Goal: Check status: Check status

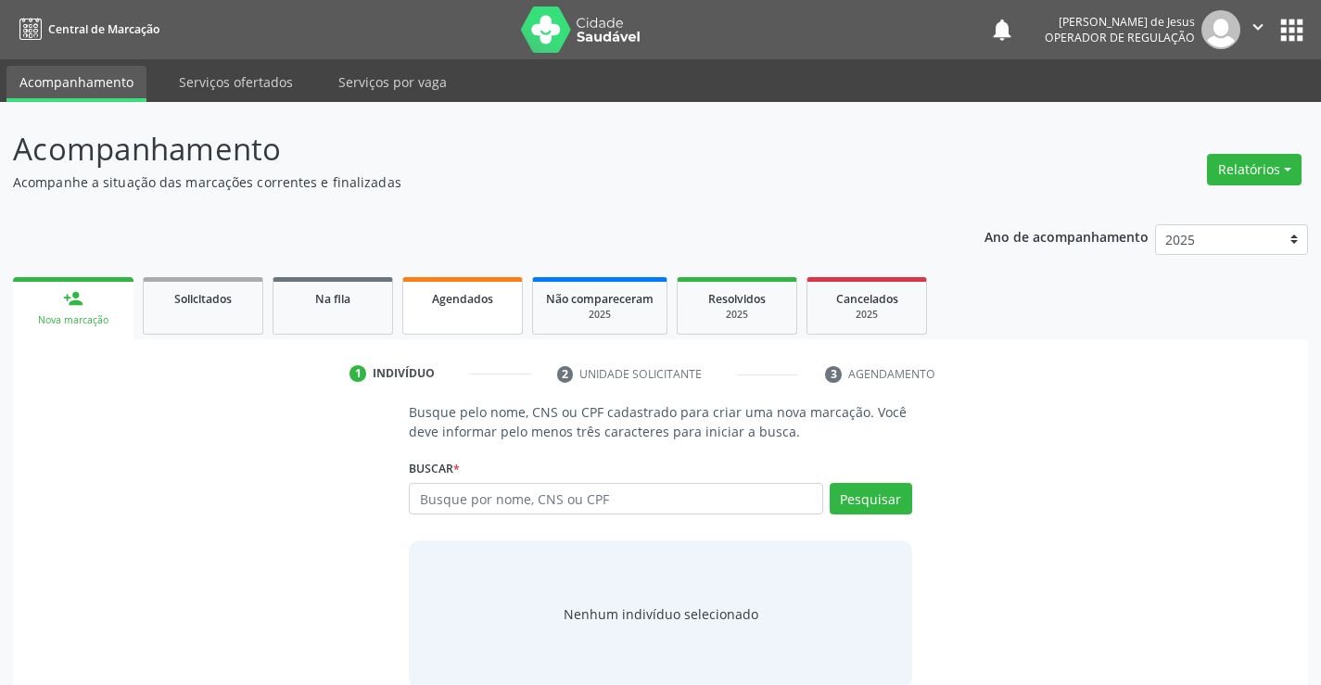
click at [463, 315] on link "Agendados" at bounding box center [462, 305] width 121 height 57
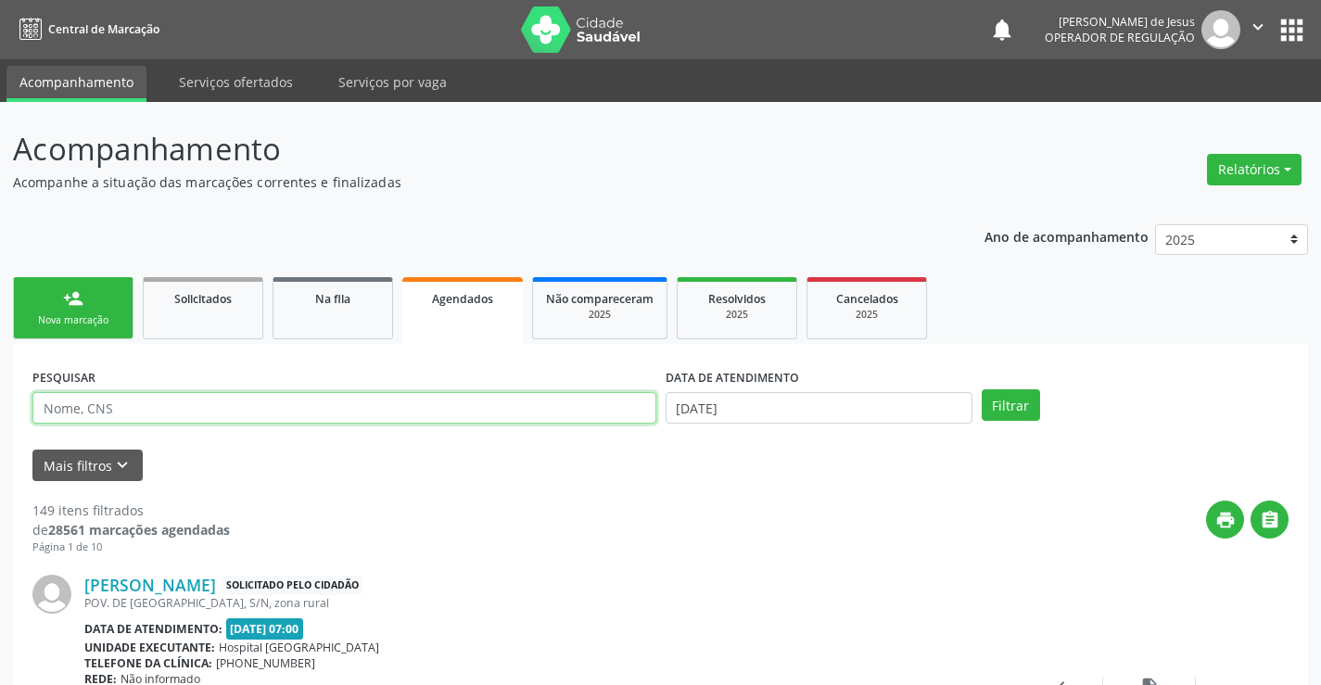
click at [460, 402] on input "text" at bounding box center [344, 408] width 624 height 32
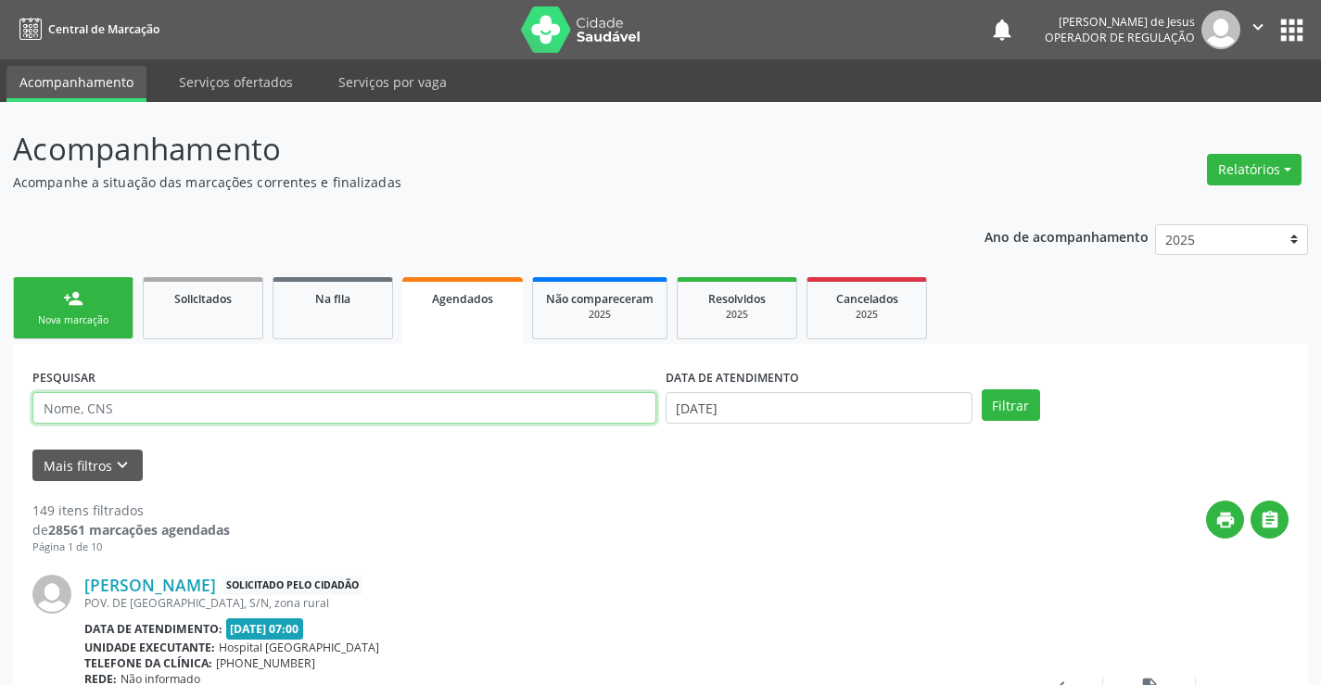
click at [461, 402] on input "text" at bounding box center [344, 408] width 624 height 32
type input "708009315790324"
click at [982, 389] on button "Filtrar" at bounding box center [1011, 405] width 58 height 32
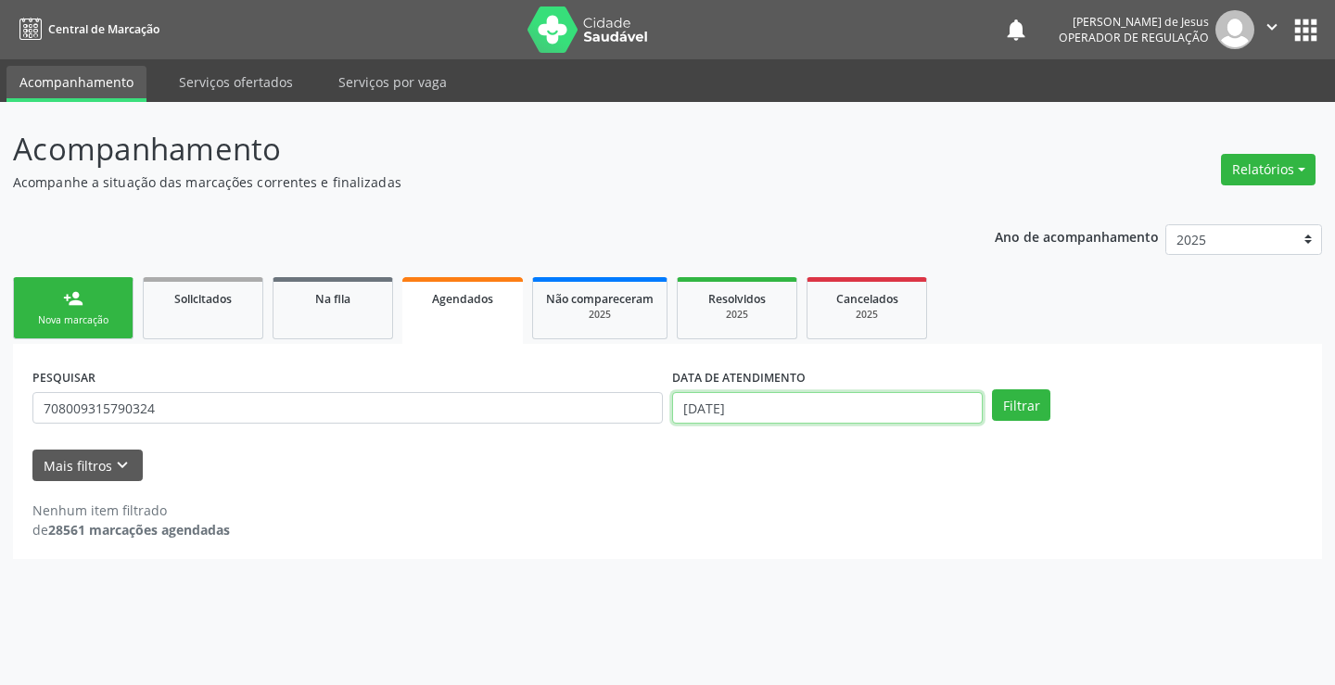
click at [912, 397] on input "[DATE]" at bounding box center [827, 408] width 311 height 32
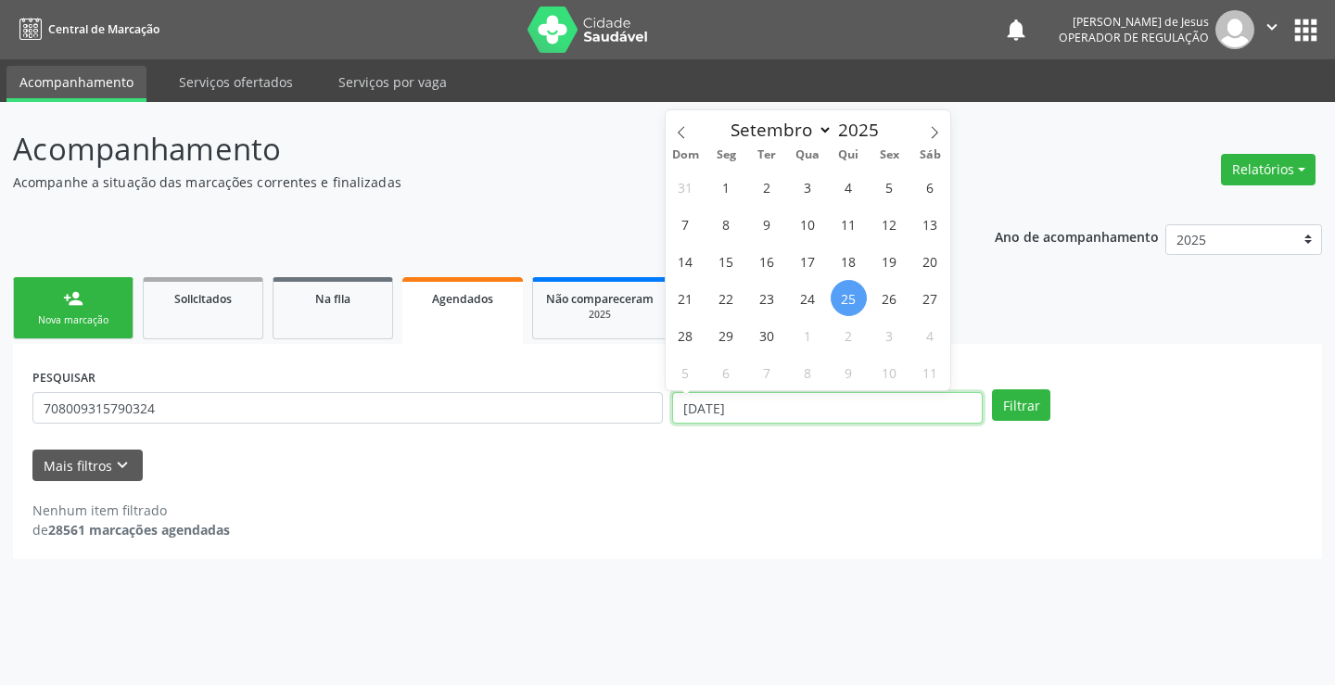
click at [912, 397] on input "[DATE]" at bounding box center [827, 408] width 311 height 32
click at [992, 389] on button "Filtrar" at bounding box center [1021, 405] width 58 height 32
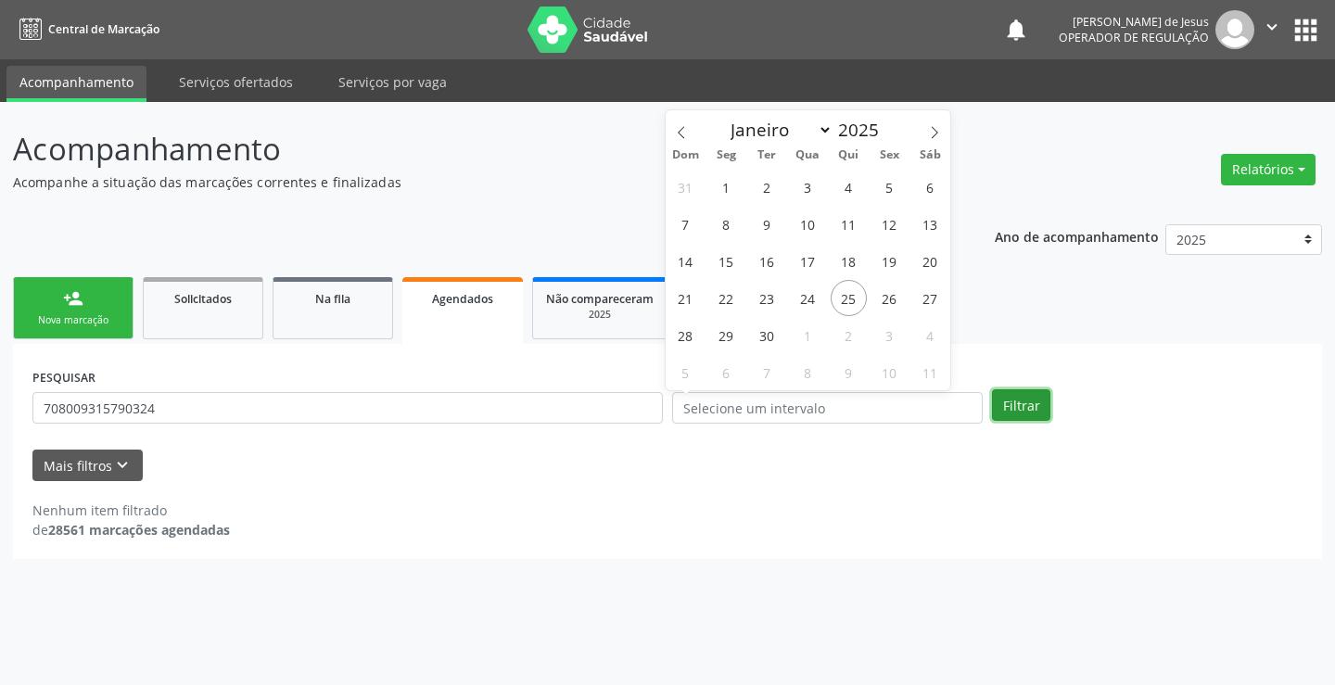
click at [1003, 403] on button "Filtrar" at bounding box center [1021, 405] width 58 height 32
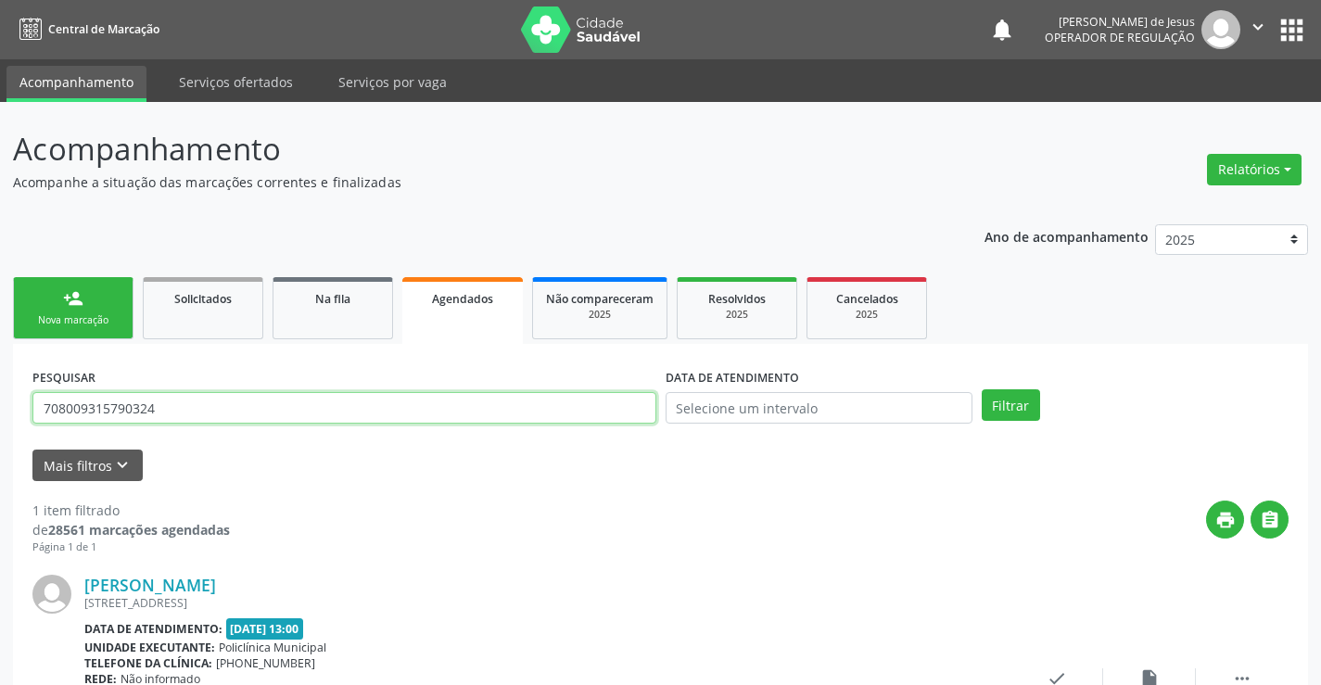
click at [618, 402] on input "708009315790324" at bounding box center [344, 408] width 624 height 32
type input "708204677918846"
click at [982, 389] on button "Filtrar" at bounding box center [1011, 405] width 58 height 32
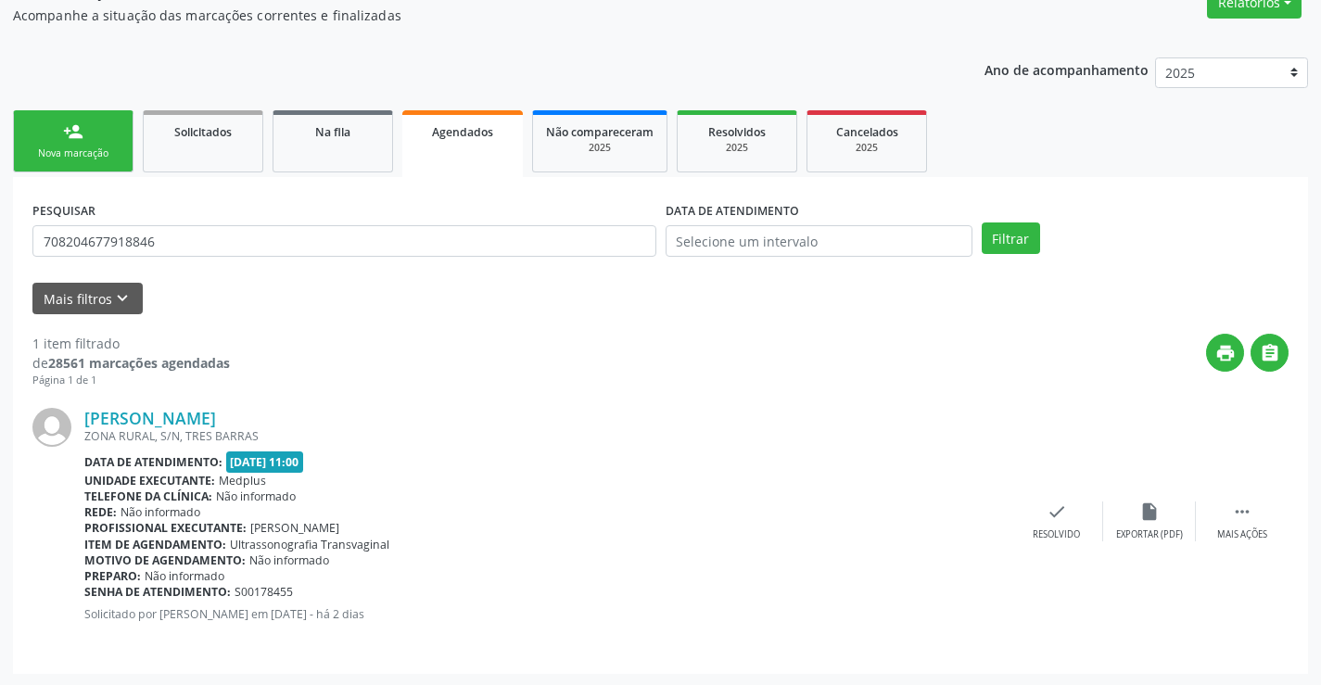
scroll to position [169, 0]
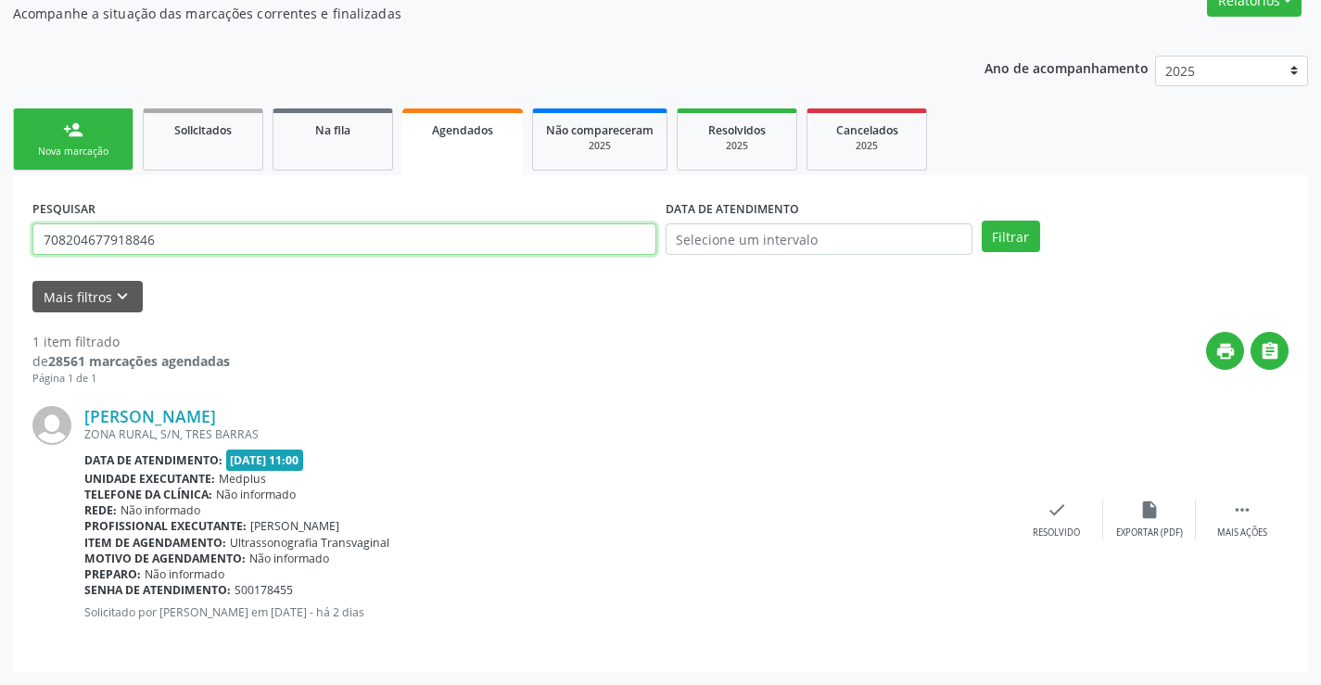
click at [357, 242] on input "708204677918846" at bounding box center [344, 239] width 624 height 32
type input "704205770659187"
click at [982, 221] on button "Filtrar" at bounding box center [1011, 237] width 58 height 32
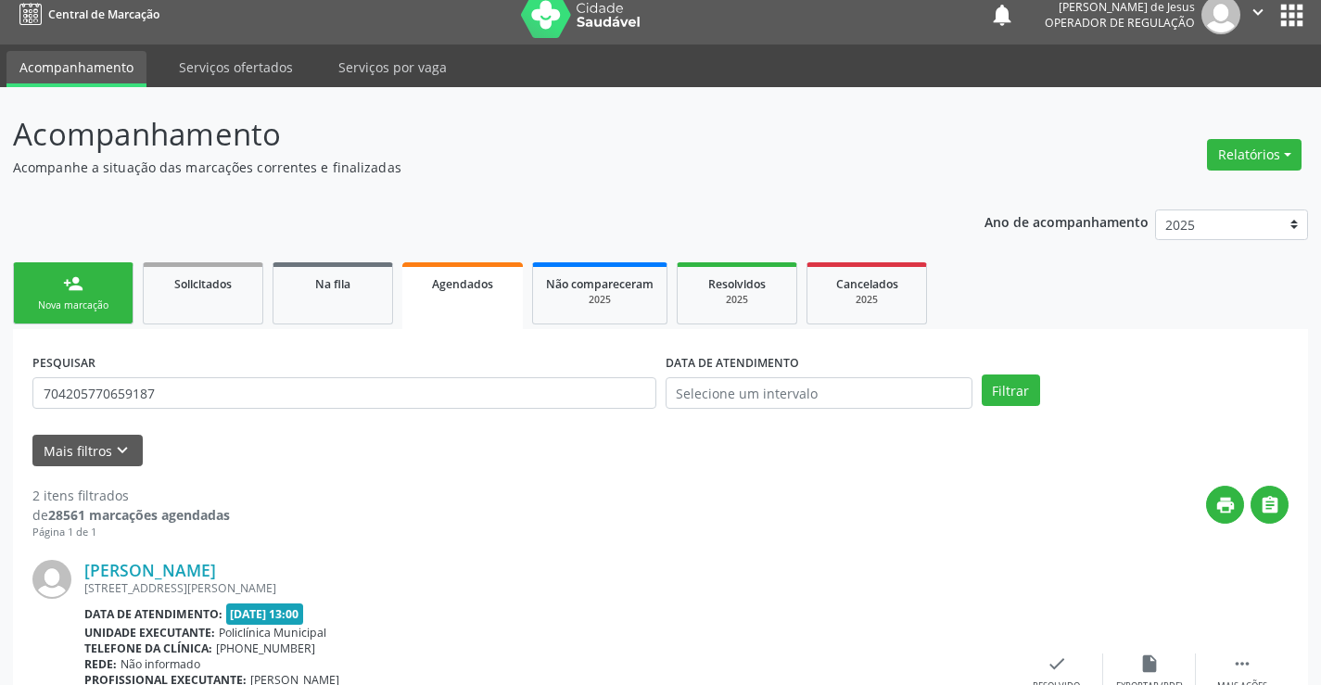
scroll to position [0, 0]
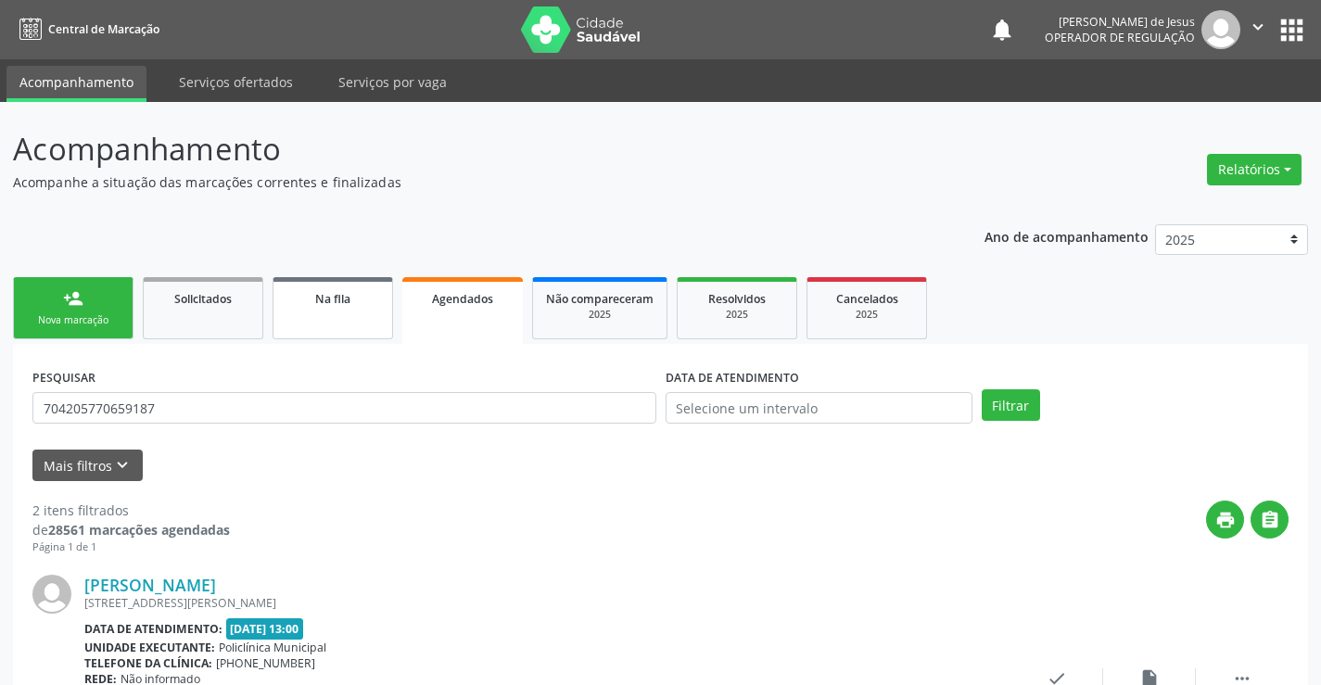
click at [354, 305] on div "Na fila" at bounding box center [333, 297] width 93 height 19
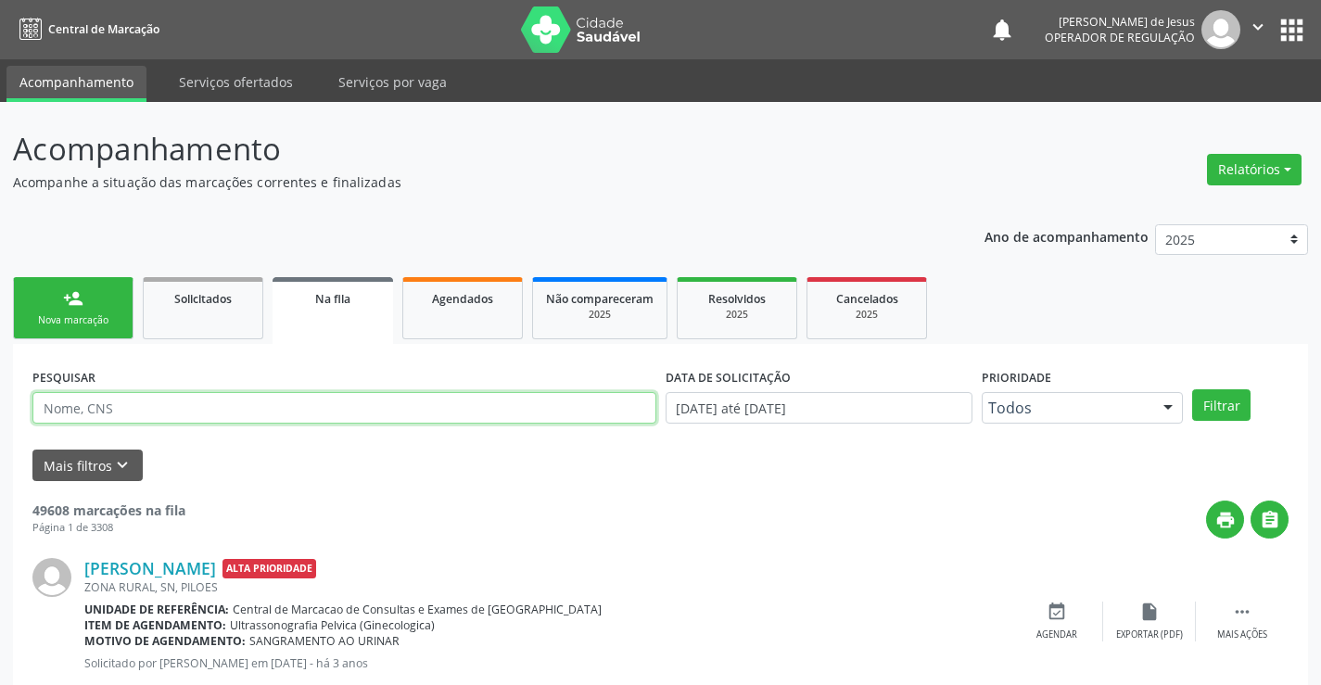
click at [436, 418] on input "text" at bounding box center [344, 408] width 624 height 32
type input "7042057706591"
click at [1192, 389] on button "Filtrar" at bounding box center [1221, 405] width 58 height 32
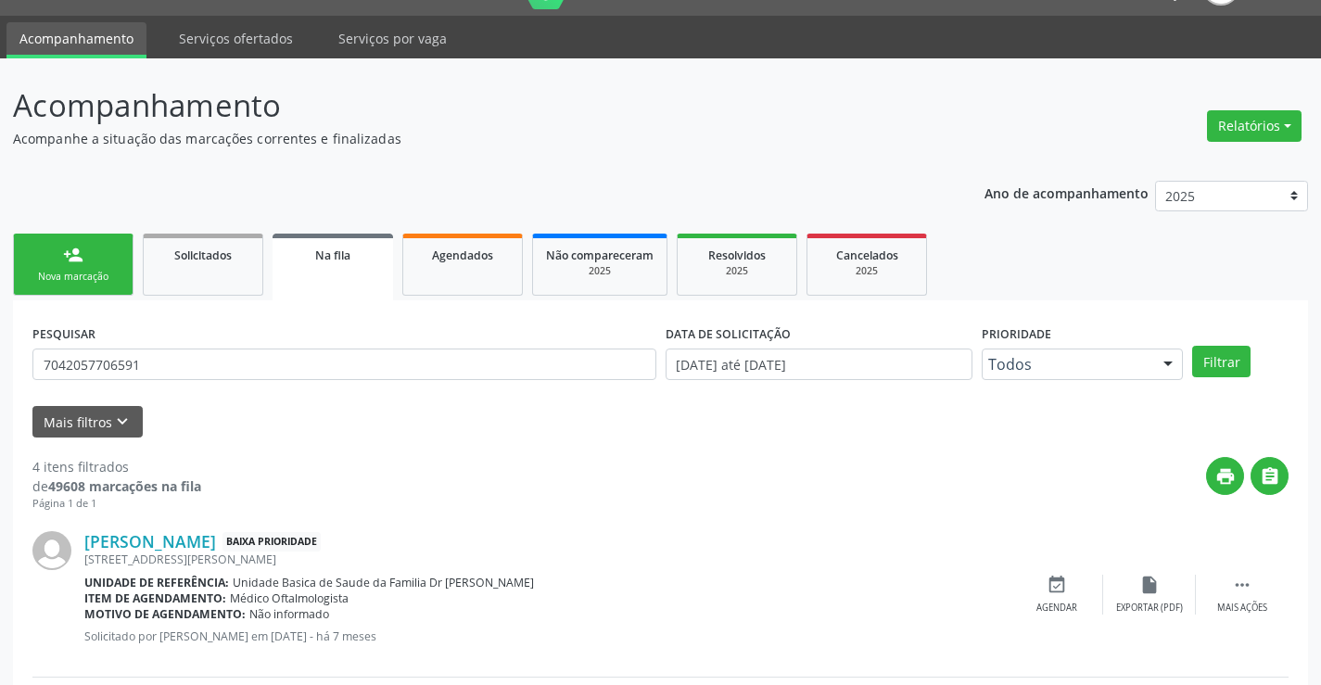
scroll to position [10, 0]
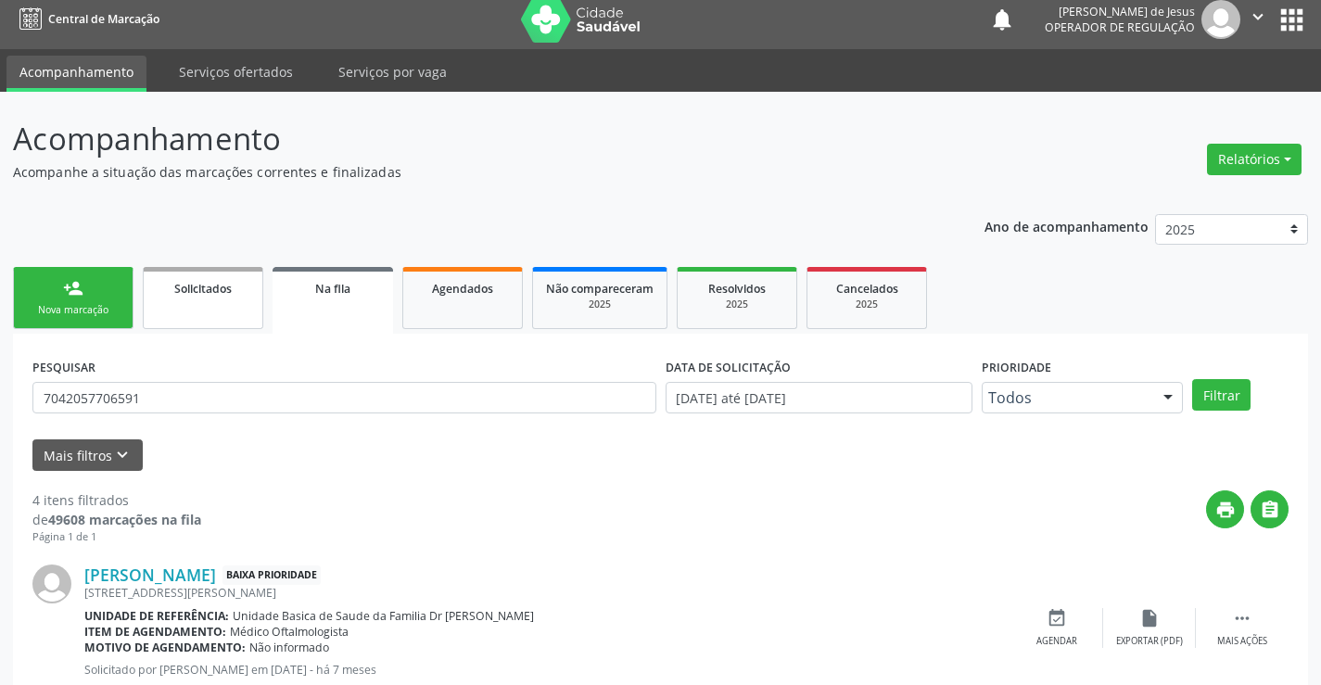
click at [179, 294] on span "Solicitados" at bounding box center [202, 289] width 57 height 16
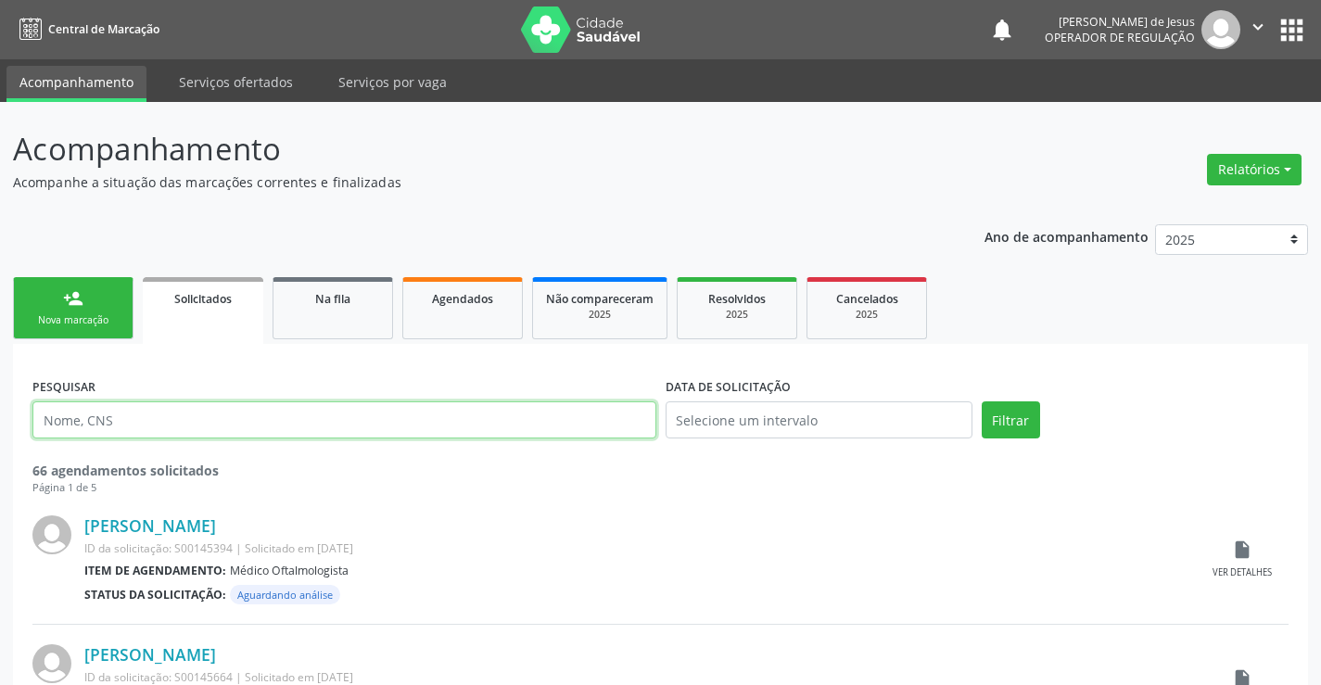
click at [311, 428] on input "text" at bounding box center [344, 419] width 624 height 37
type input "704205770659187"
click at [982, 401] on button "Filtrar" at bounding box center [1011, 419] width 58 height 37
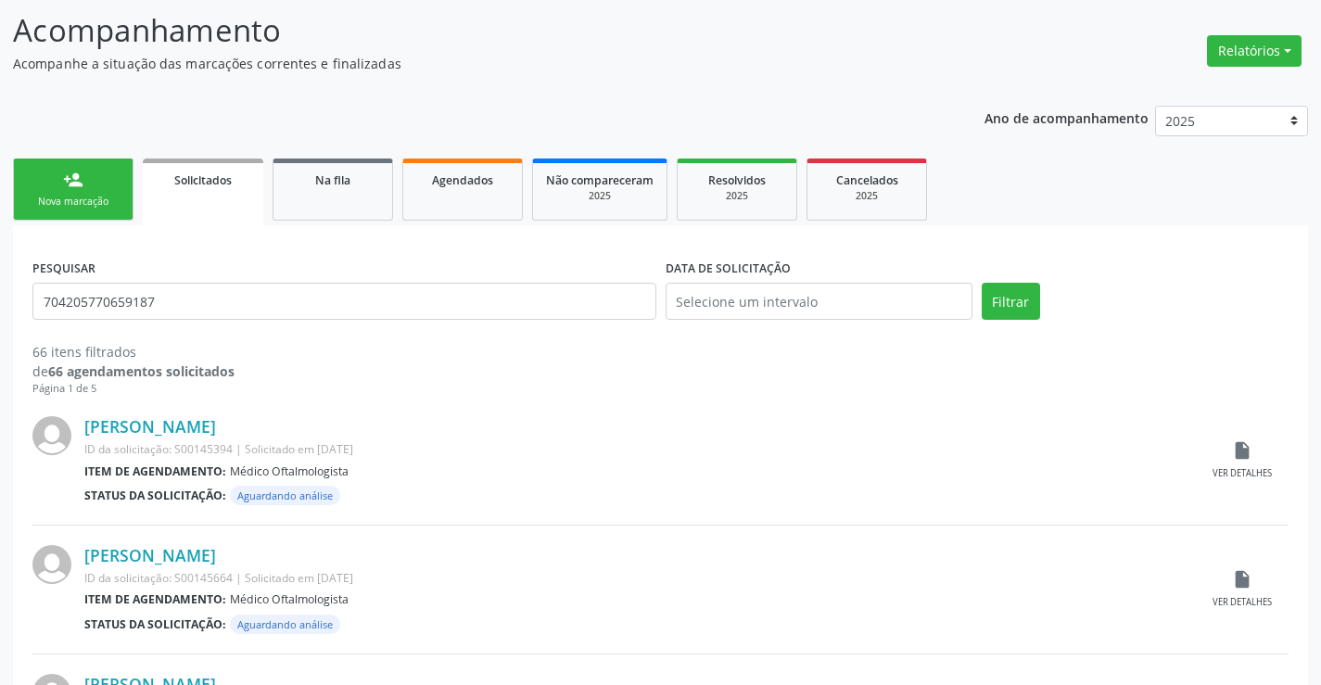
scroll to position [86, 0]
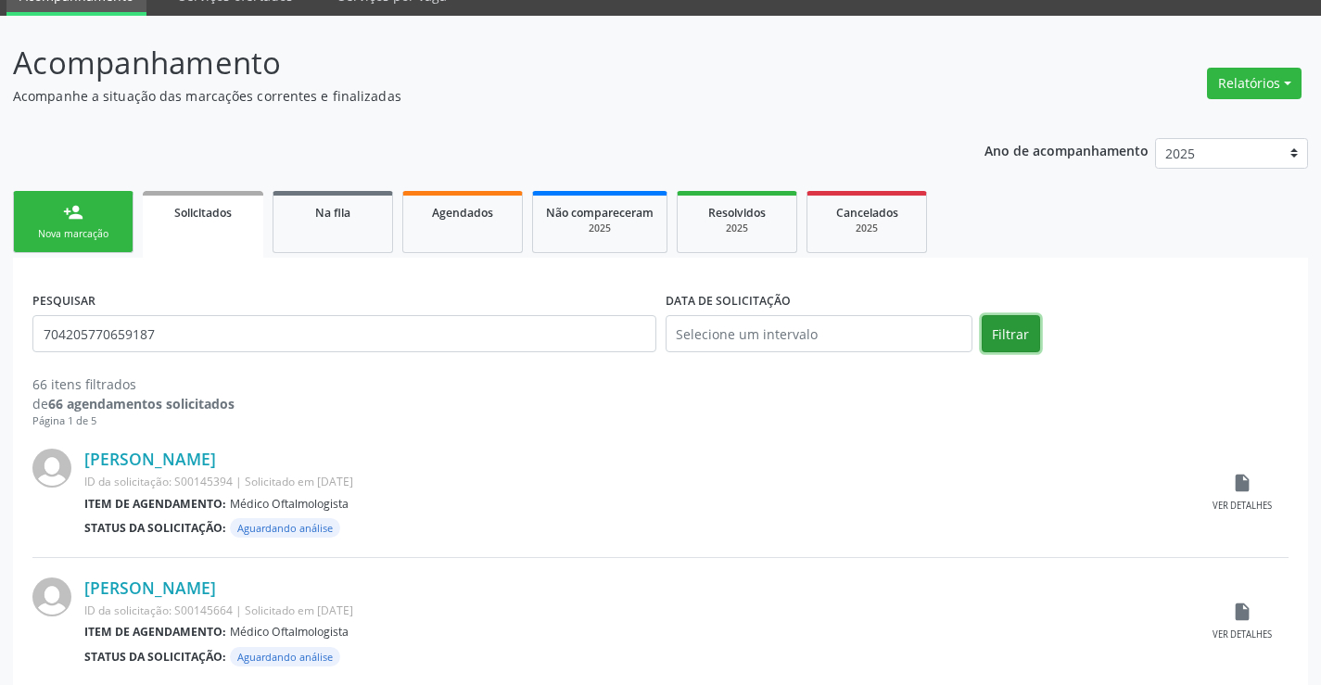
click at [992, 330] on button "Filtrar" at bounding box center [1011, 333] width 58 height 37
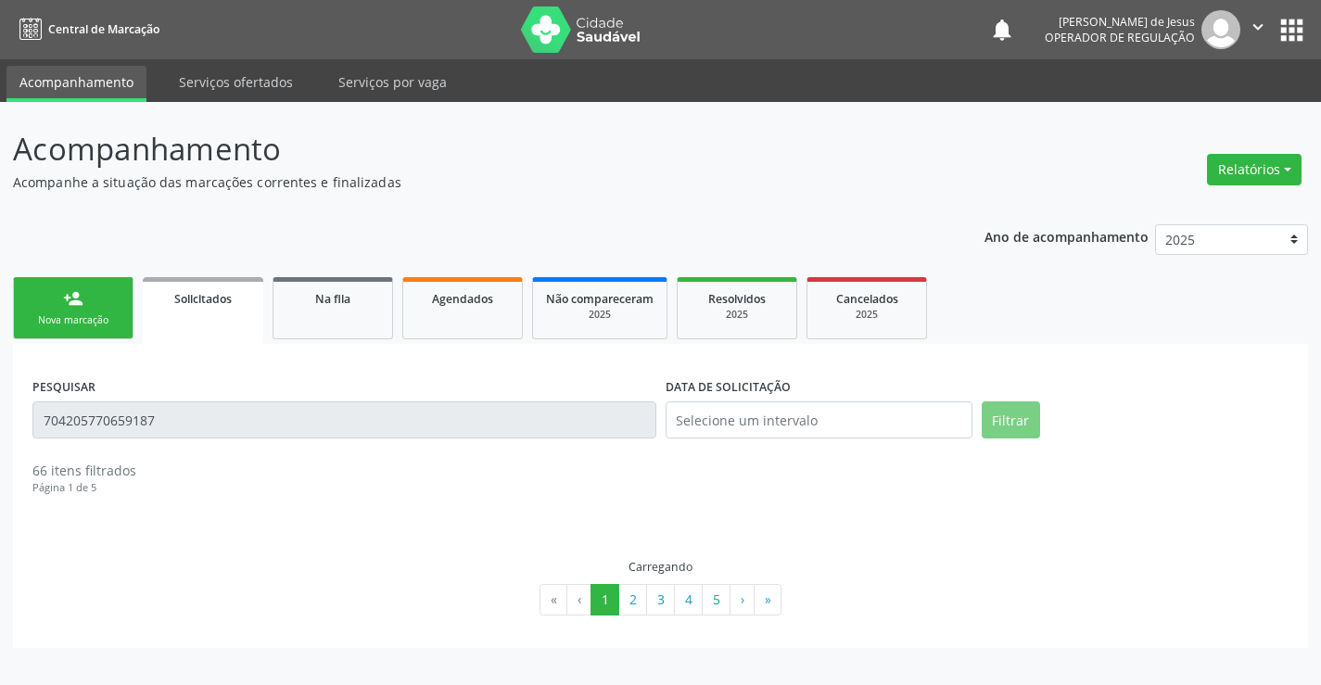
scroll to position [0, 0]
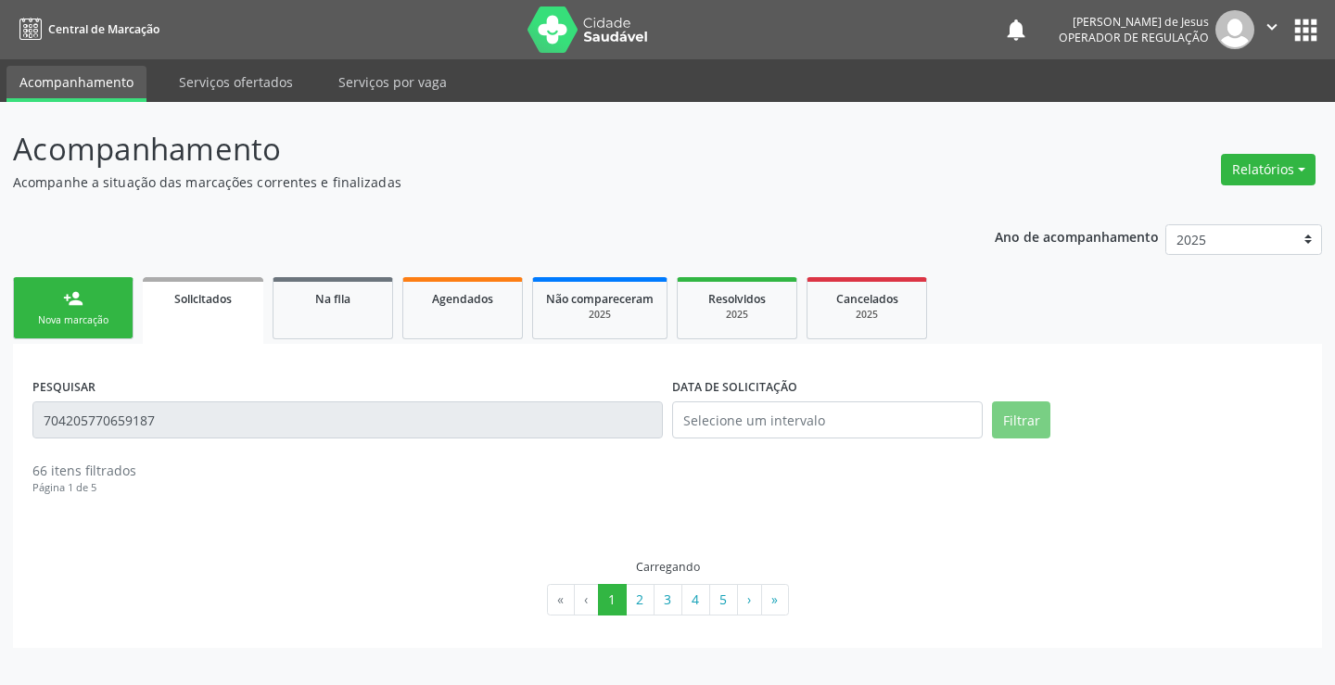
click at [992, 330] on ul "person_add Nova marcação Solicitados Na fila Agendados Não compareceram 2025 Re…" at bounding box center [667, 308] width 1309 height 71
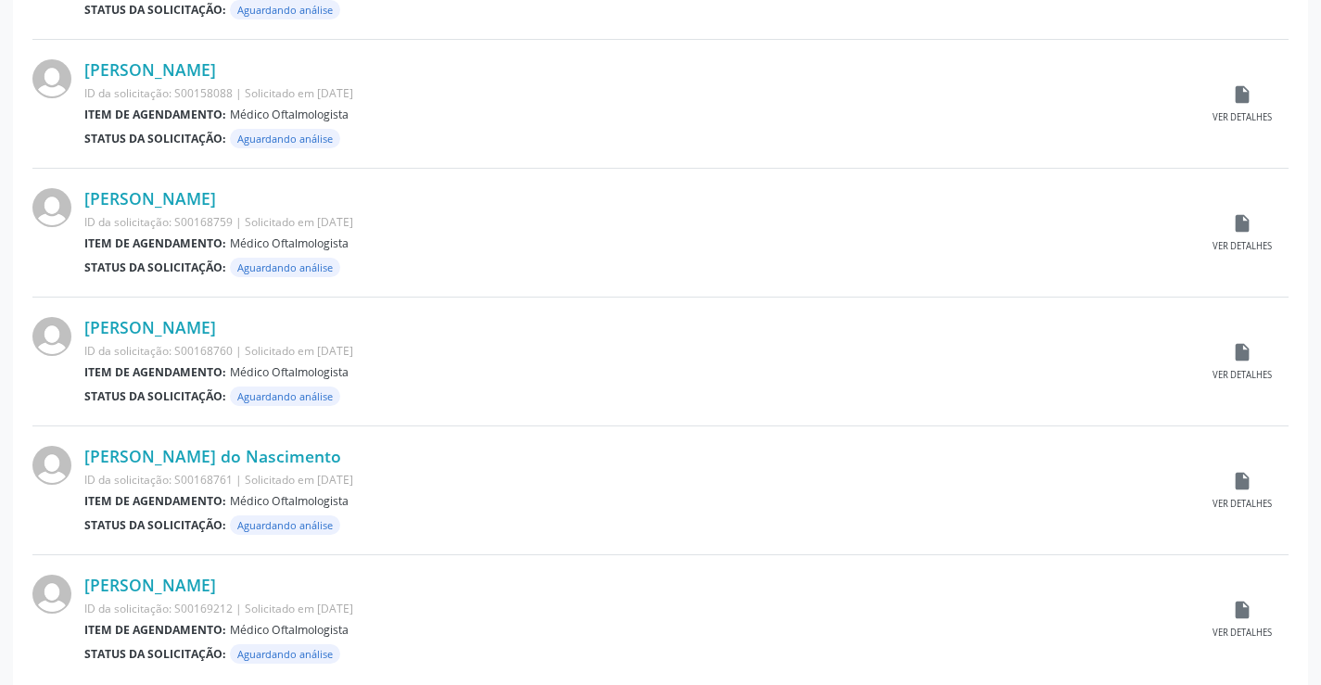
scroll to position [1848, 0]
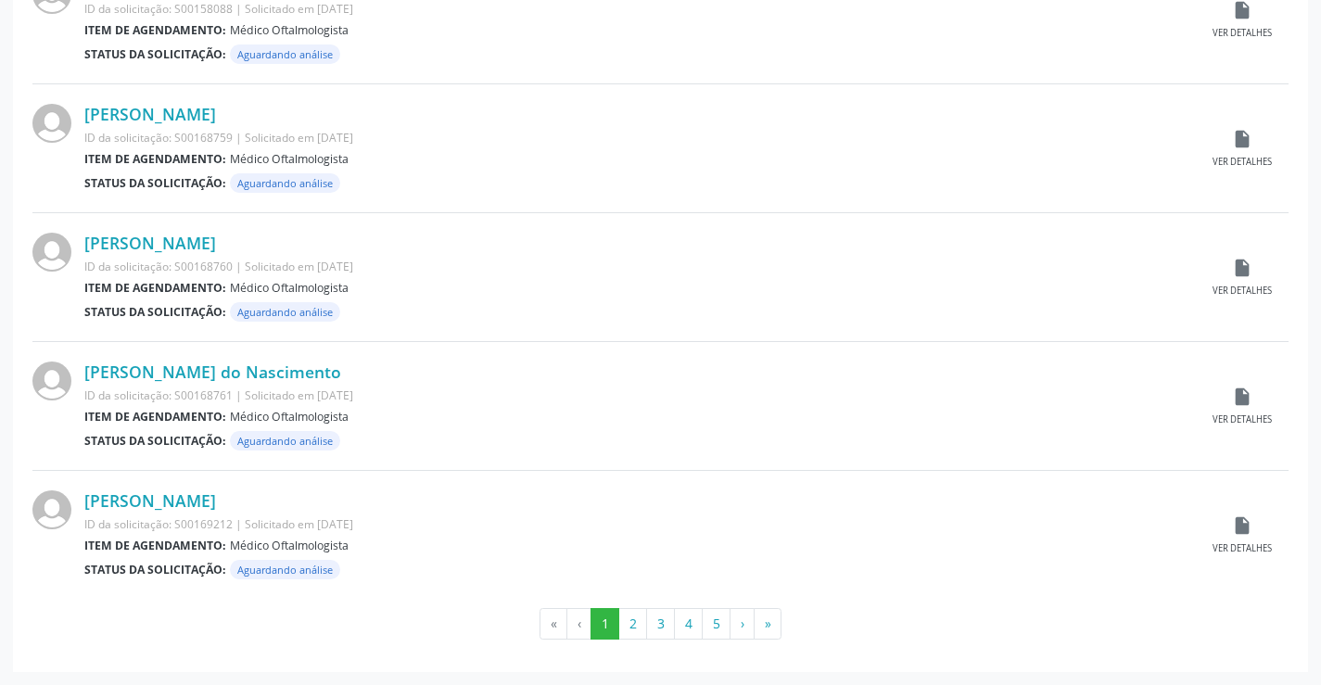
click at [568, 625] on li "‹" at bounding box center [579, 624] width 24 height 32
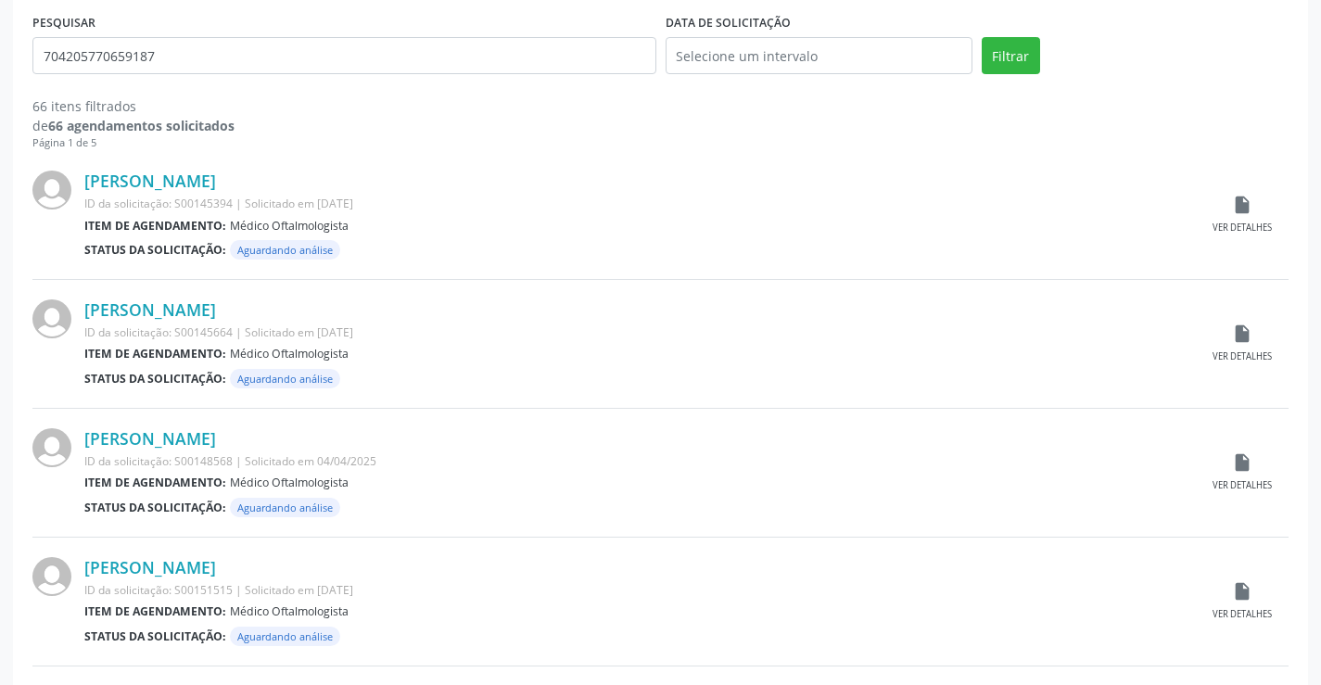
scroll to position [0, 0]
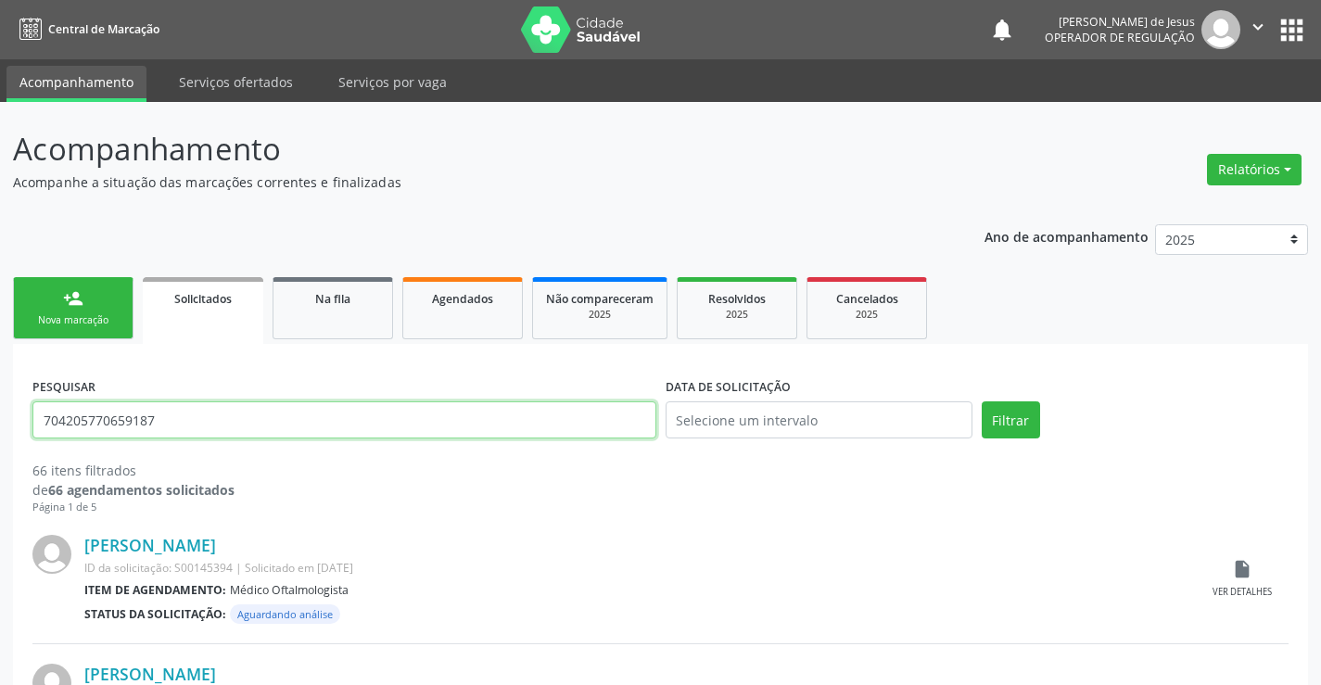
click at [456, 420] on input "704205770659187" at bounding box center [344, 419] width 624 height 37
type input "7060098733885343"
click at [982, 401] on button "Filtrar" at bounding box center [1011, 419] width 58 height 37
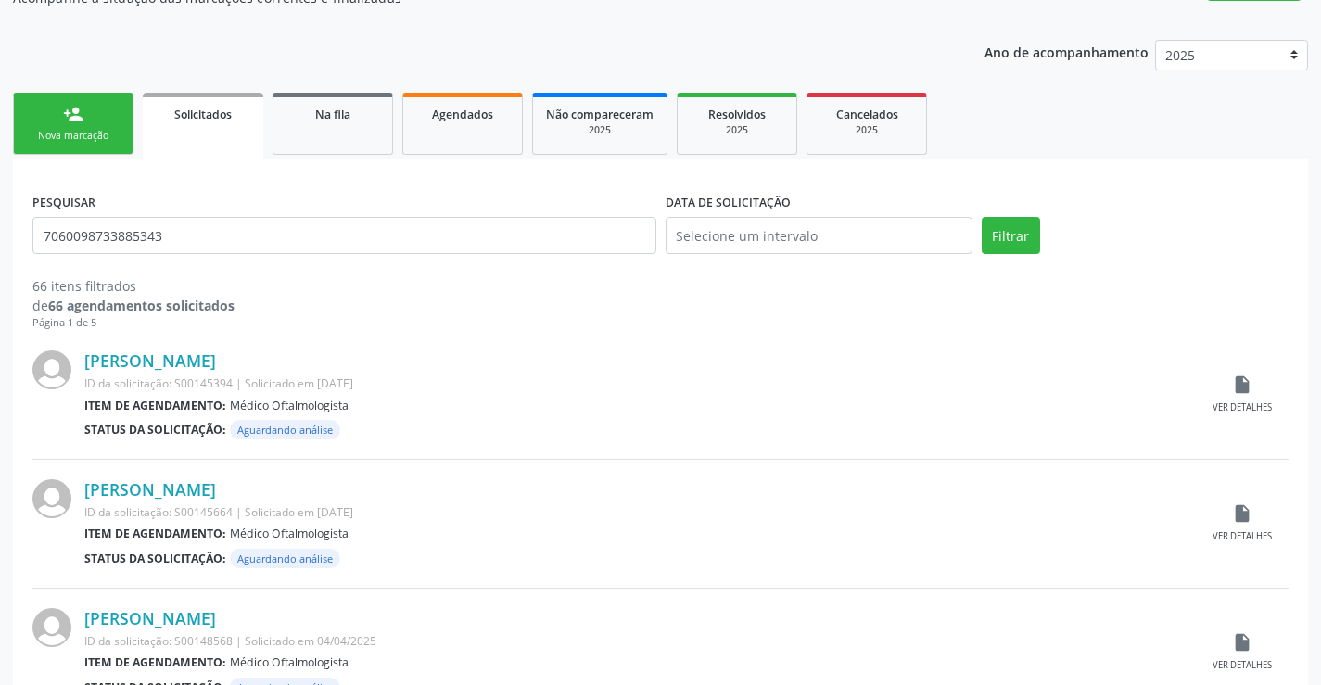
scroll to position [185, 0]
click at [489, 112] on span "Agendados" at bounding box center [462, 114] width 61 height 16
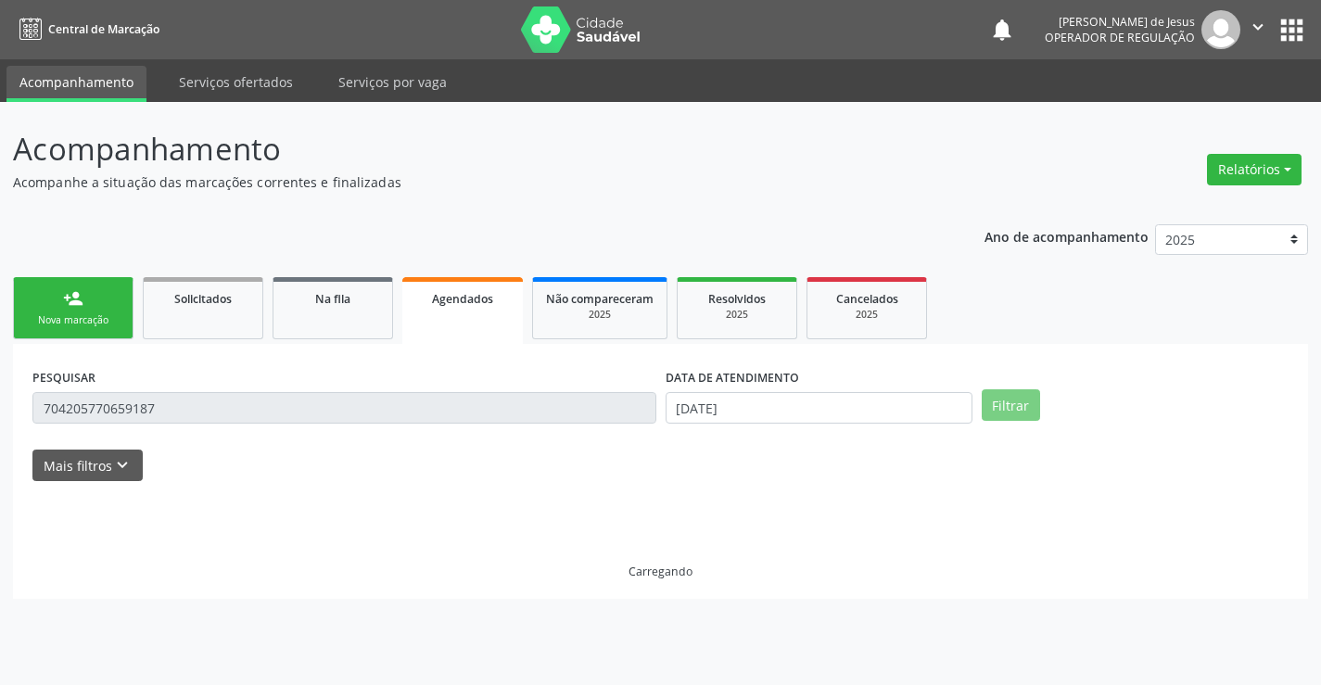
scroll to position [0, 0]
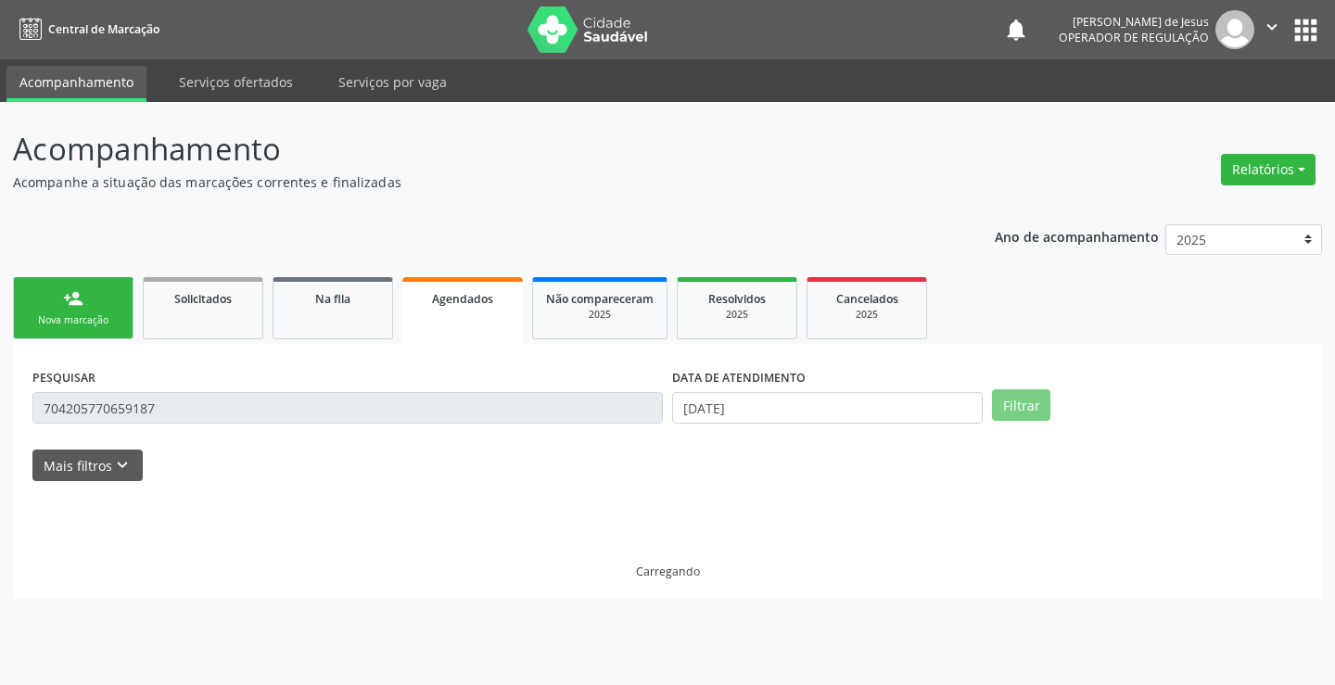
click at [489, 112] on div "Acompanhamento Acompanhe a situação das marcações correntes e finalizadas Relat…" at bounding box center [667, 393] width 1335 height 583
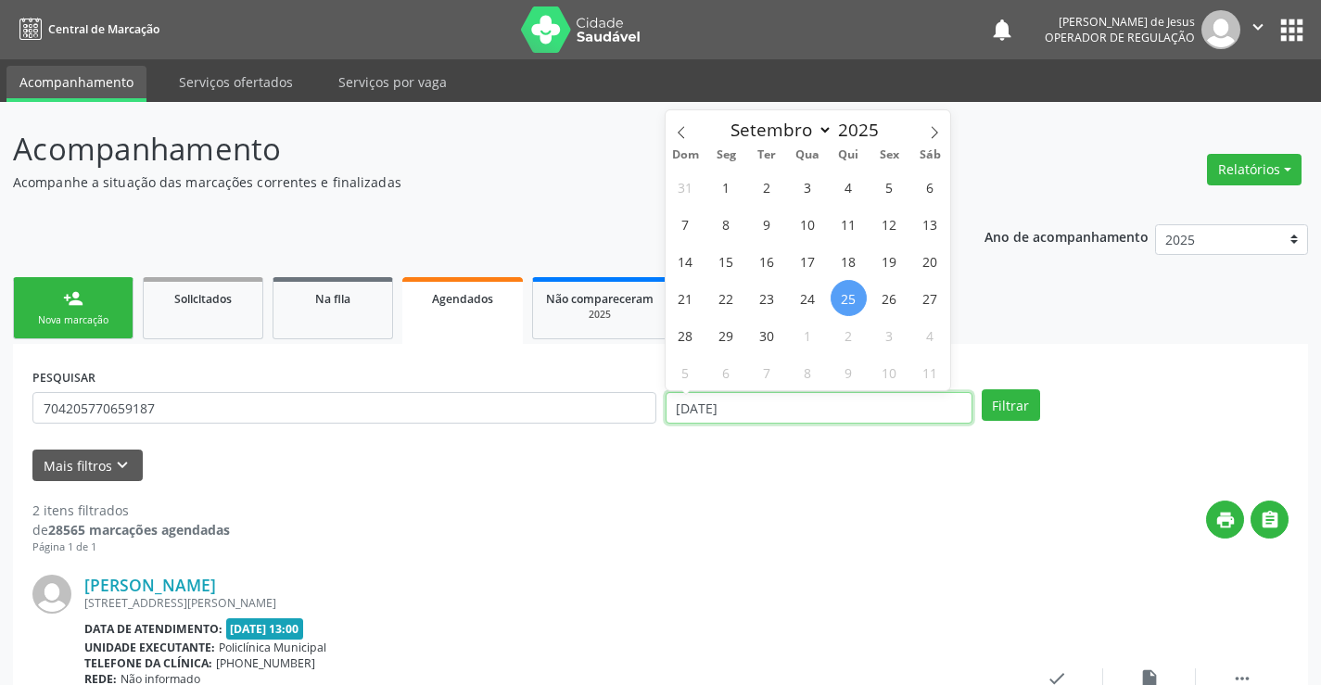
click at [909, 397] on input "[DATE]" at bounding box center [819, 408] width 307 height 32
click at [982, 389] on button "Filtrar" at bounding box center [1011, 405] width 58 height 32
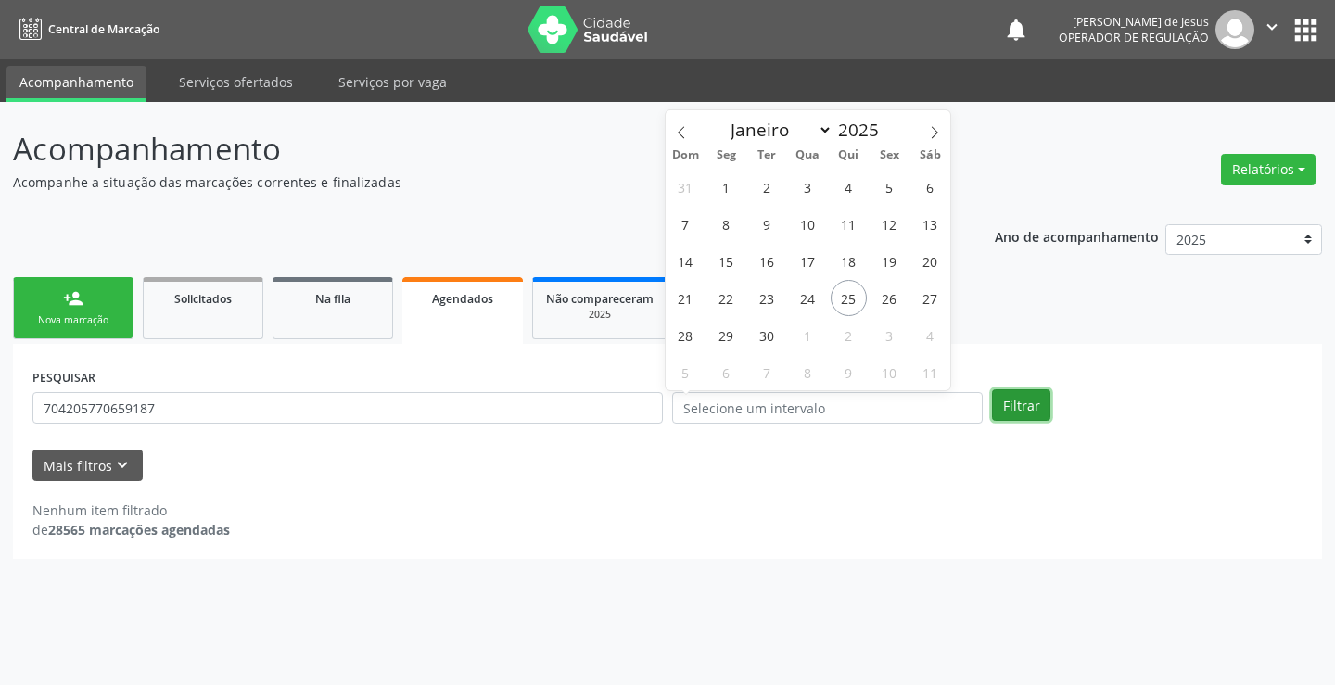
click at [1018, 406] on button "Filtrar" at bounding box center [1021, 405] width 58 height 32
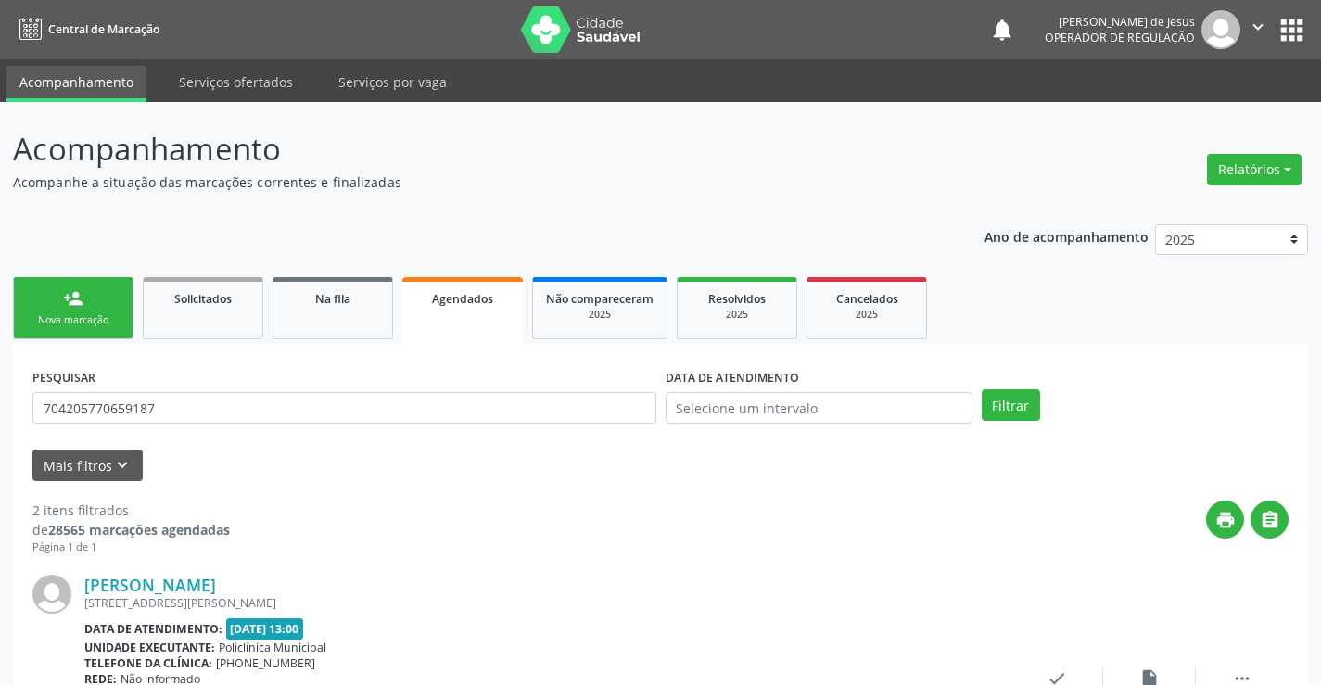
click at [489, 391] on div "PESQUISAR 704205770659187" at bounding box center [344, 399] width 633 height 72
click at [484, 403] on input "704205770659187" at bounding box center [344, 408] width 624 height 32
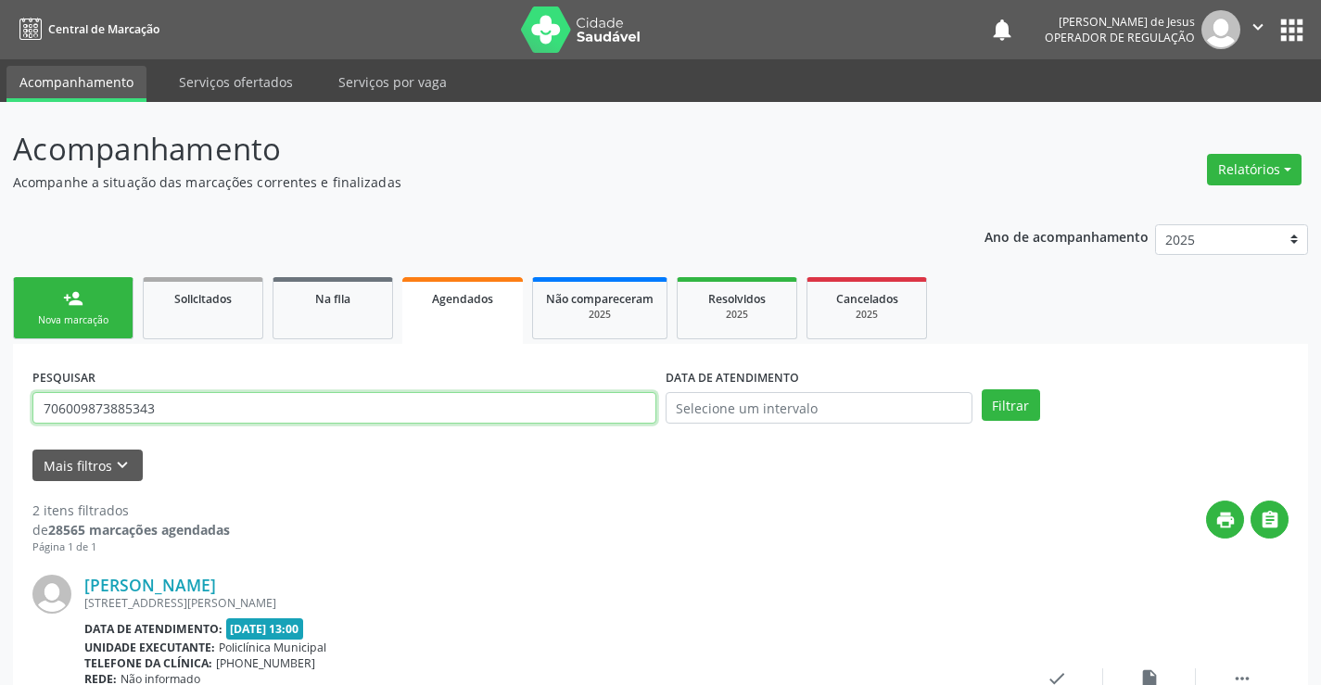
type input "706009873885343"
click at [982, 389] on button "Filtrar" at bounding box center [1011, 405] width 58 height 32
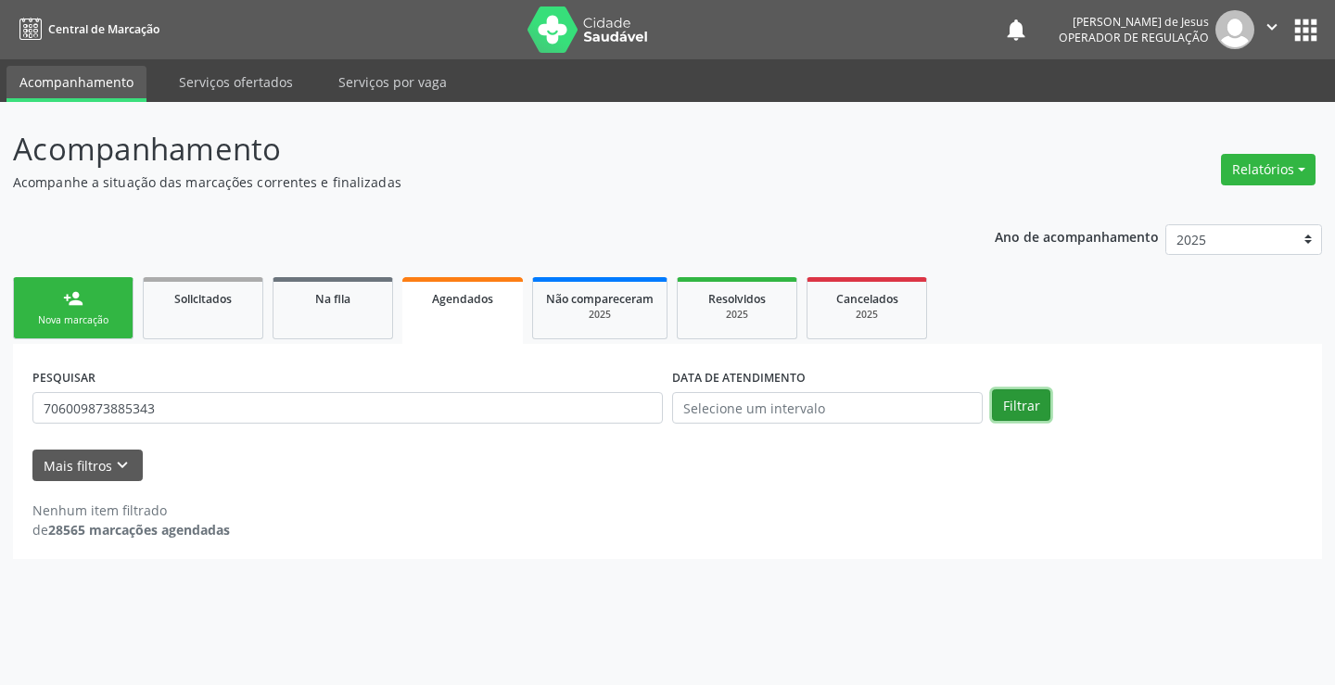
click at [1015, 405] on button "Filtrar" at bounding box center [1021, 405] width 58 height 32
click at [1015, 404] on button "Filtrar" at bounding box center [1021, 405] width 58 height 32
click at [513, 389] on div "PESQUISAR 706009873885343" at bounding box center [348, 399] width 640 height 72
drag, startPoint x: 513, startPoint y: 389, endPoint x: 504, endPoint y: 414, distance: 25.5
click at [508, 411] on div "PESQUISAR 706009873885343" at bounding box center [348, 399] width 640 height 72
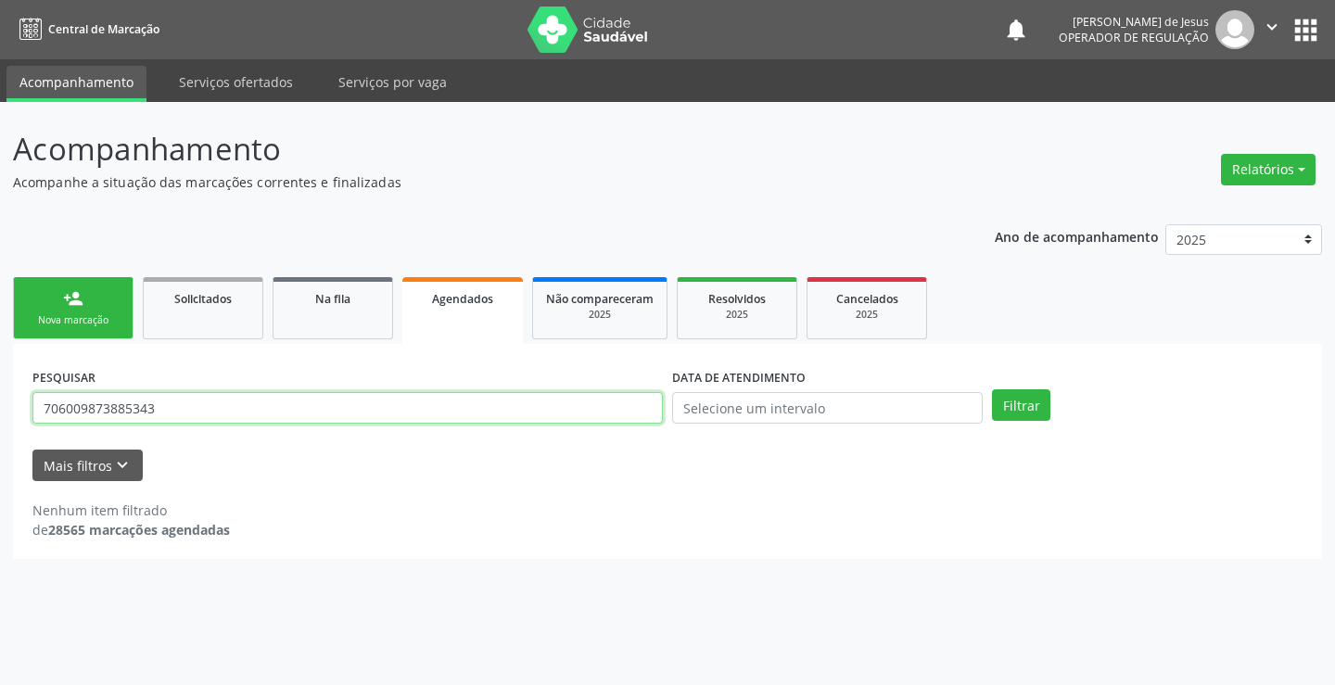
click at [503, 414] on input "706009873885343" at bounding box center [347, 408] width 631 height 32
type input "705200419541474"
click at [992, 389] on button "Filtrar" at bounding box center [1021, 405] width 58 height 32
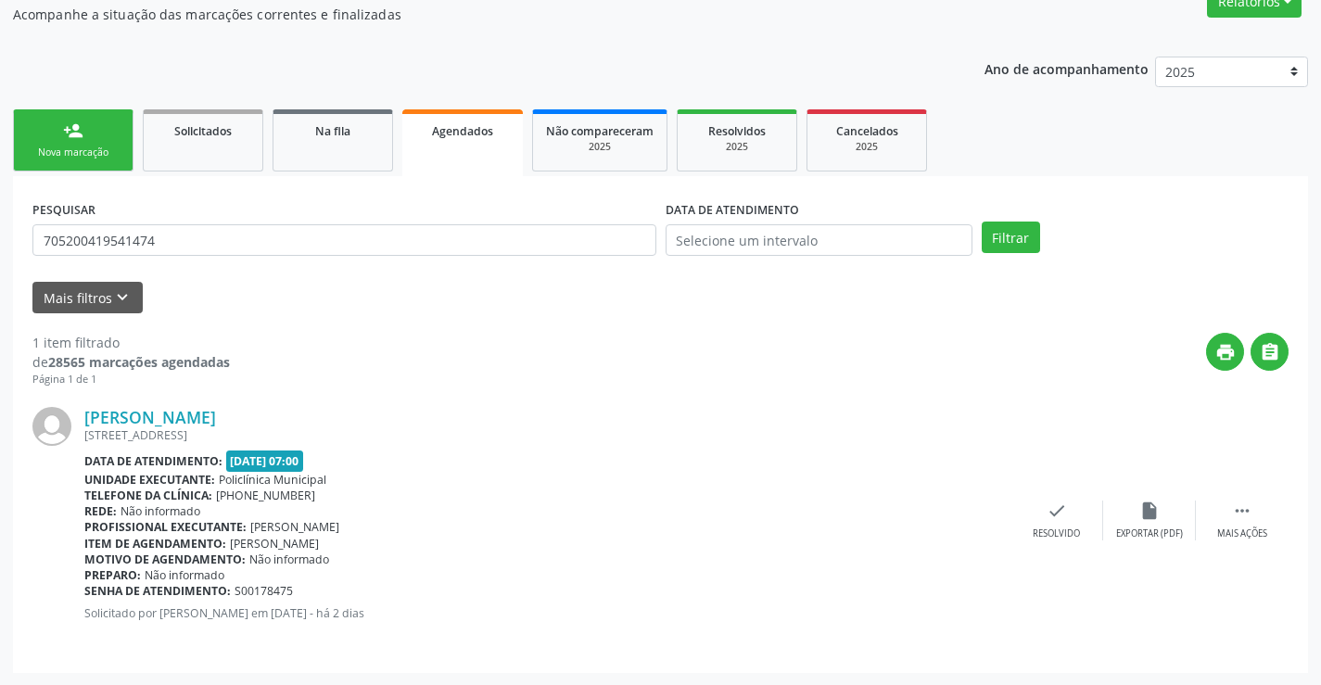
scroll to position [169, 0]
